Goal: Ask a question

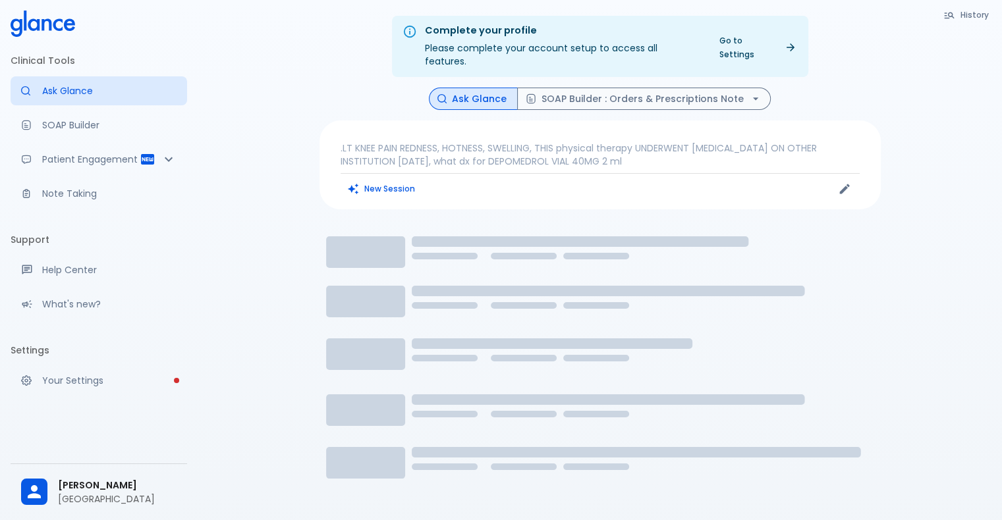
click at [497, 88] on button "Ask Glance" at bounding box center [473, 99] width 89 height 23
click at [410, 179] on button "New Session" at bounding box center [381, 188] width 82 height 19
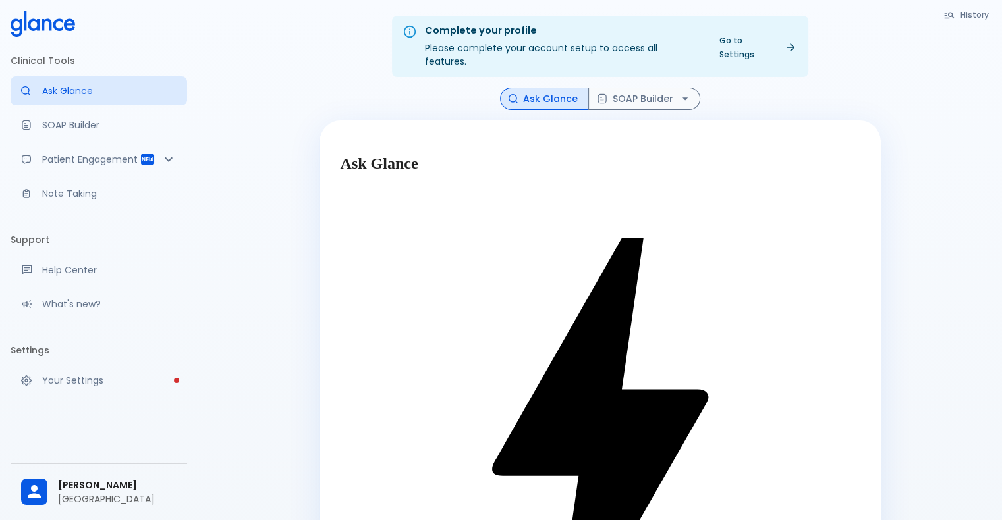
type textarea "Hello [PERSON_NAME], I asked [PERSON_NAME] to send me any missing investigation…"
drag, startPoint x: 385, startPoint y: 385, endPoint x: 301, endPoint y: 337, distance: 96.5
click at [301, 337] on div "Complete your profile Please complete your account setup to access all features…" at bounding box center [600, 477] width 804 height 954
click at [113, 483] on span "[PERSON_NAME]" at bounding box center [117, 486] width 119 height 14
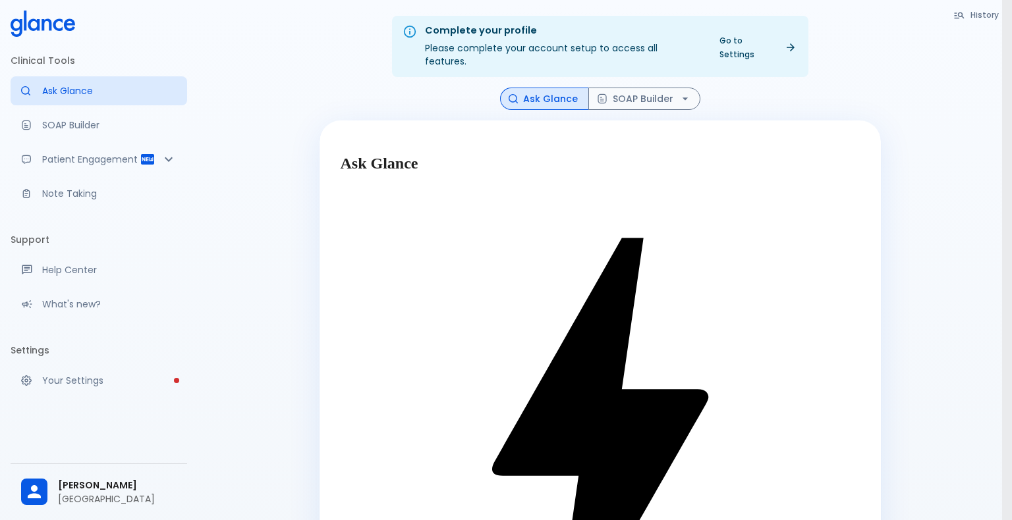
click at [277, 187] on div at bounding box center [506, 260] width 1012 height 520
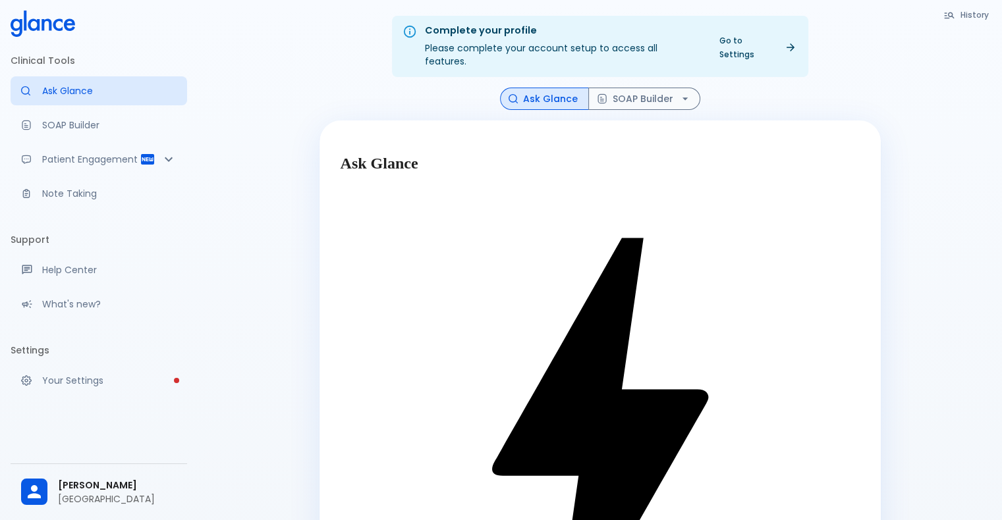
click at [675, 483] on div "Complete your profile Please complete your account setup to access all features…" at bounding box center [600, 443] width 804 height 886
